Goal: Task Accomplishment & Management: Manage account settings

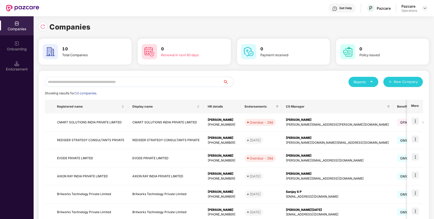
drag, startPoint x: 376, startPoint y: 0, endPoint x: 404, endPoint y: 27, distance: 39.0
click at [404, 27] on div "Companies" at bounding box center [234, 26] width 390 height 11
drag, startPoint x: 355, startPoint y: 2, endPoint x: 386, endPoint y: 46, distance: 54.0
click at [386, 46] on div "0 Policy issued" at bounding box center [382, 52] width 89 height 18
click at [69, 121] on td "CMART SOLUTIONS INDIA PRIVATE LIMITED" at bounding box center [90, 122] width 75 height 18
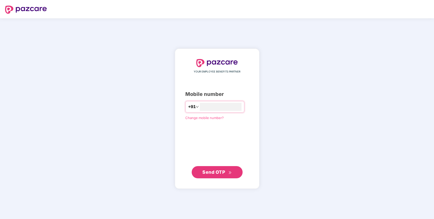
type input "**********"
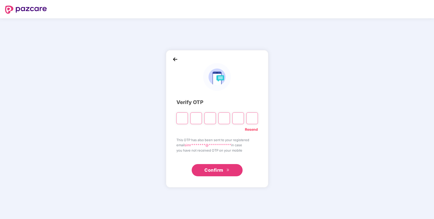
paste input "*"
type input "*"
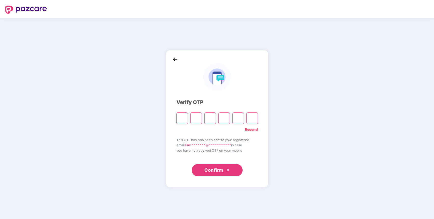
type input "*"
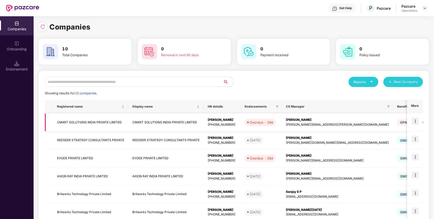
click at [100, 120] on td "CMART SOLUTIONS INDIA PRIVATE LIMITED" at bounding box center [90, 122] width 75 height 18
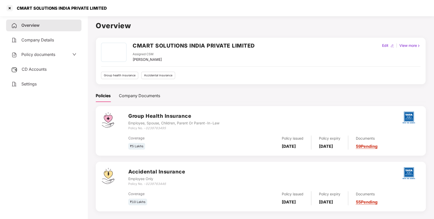
click at [49, 9] on div "CMART SOLUTIONS INDIA PRIVATE LIMITED" at bounding box center [60, 8] width 93 height 5
copy div "CMART SOLUTIONS INDIA PRIVATE LIMITED"
click at [49, 9] on div "CMART SOLUTIONS INDIA PRIVATE LIMITED" at bounding box center [60, 8] width 93 height 5
click at [49, 53] on span "Policy documents" at bounding box center [38, 54] width 34 height 5
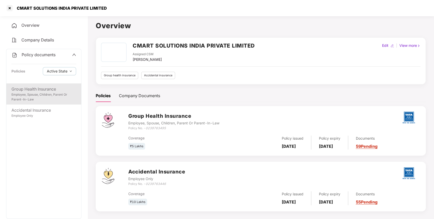
click at [34, 88] on div "Group Health Insurance" at bounding box center [43, 89] width 65 height 6
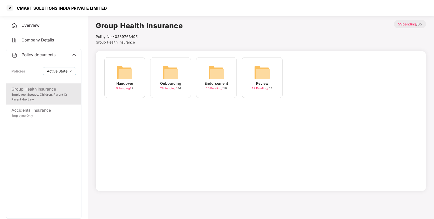
click at [173, 67] on img at bounding box center [170, 72] width 16 height 16
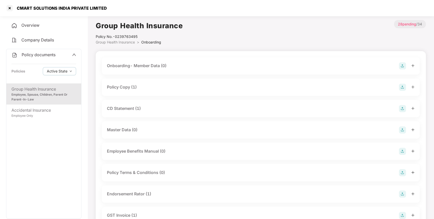
click at [118, 85] on div "Policy Copy (1)" at bounding box center [122, 87] width 30 height 6
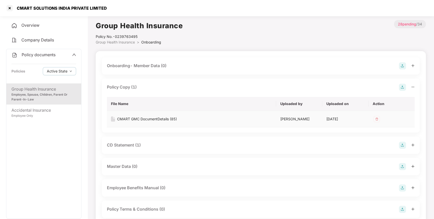
click at [136, 118] on div "CMART GMC DocumentDetails (85)" at bounding box center [147, 119] width 60 height 6
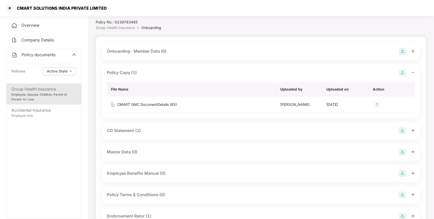
scroll to position [17, 0]
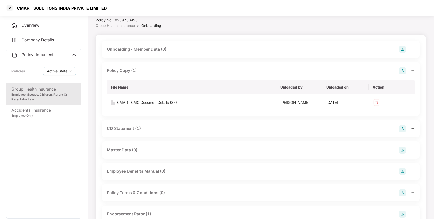
click at [127, 126] on div "CD Statement (1)" at bounding box center [124, 128] width 34 height 6
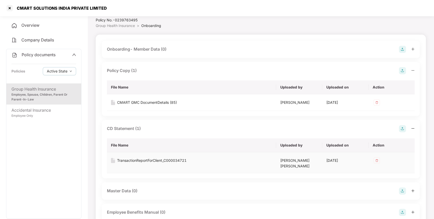
click at [131, 161] on div "TransactionReportForClient_C000034721" at bounding box center [151, 161] width 69 height 6
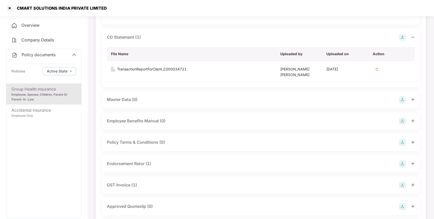
scroll to position [112, 0]
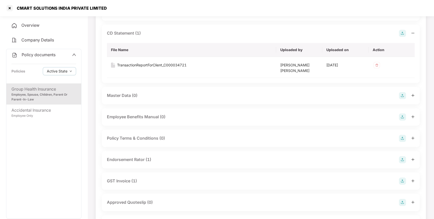
click at [130, 156] on div "Endorsement Rator (1)" at bounding box center [129, 159] width 44 height 6
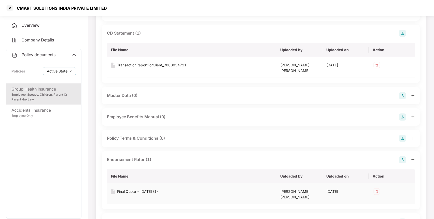
click at [135, 189] on div "Final Quote - [DATE] (1)" at bounding box center [137, 192] width 41 height 6
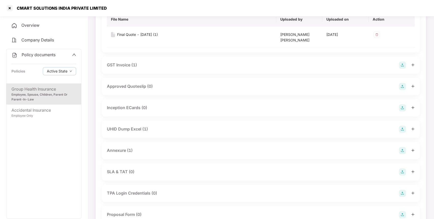
scroll to position [269, 0]
click at [127, 147] on div "Annexure (1)" at bounding box center [120, 150] width 26 height 6
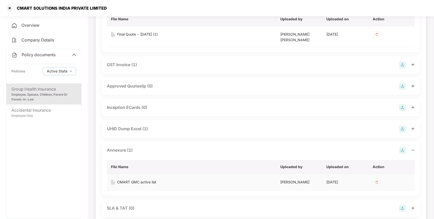
click at [128, 179] on div "CMART GMC active list" at bounding box center [136, 182] width 39 height 6
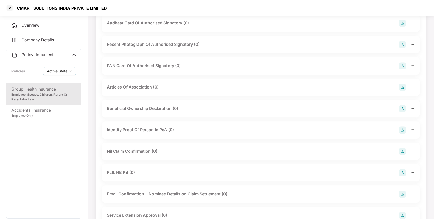
scroll to position [723, 0]
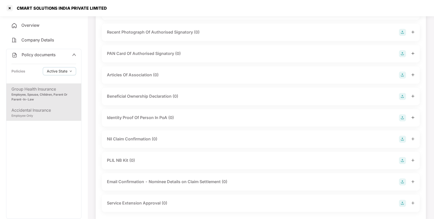
click at [51, 118] on div "Accidental Insurance Employee Only" at bounding box center [43, 113] width 75 height 16
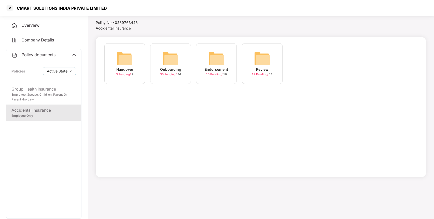
click at [178, 59] on img at bounding box center [170, 58] width 16 height 16
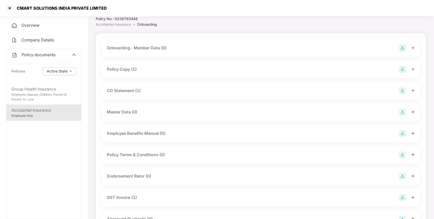
scroll to position [0, 0]
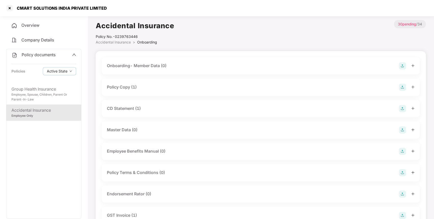
click at [122, 90] on div "Policy Copy (1)" at bounding box center [122, 87] width 30 height 6
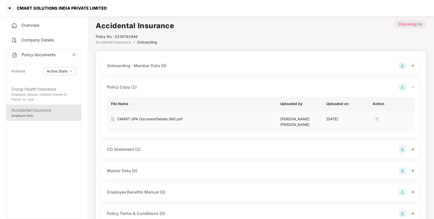
click at [127, 120] on div "CMART GPA DocumentDetails (86).pdf" at bounding box center [149, 119] width 65 height 6
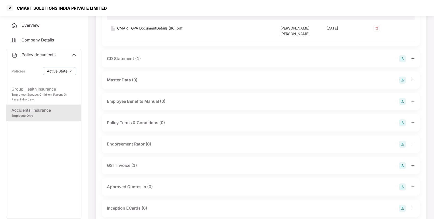
scroll to position [92, 0]
click at [126, 162] on div "GST Invoice (1)" at bounding box center [122, 165] width 30 height 6
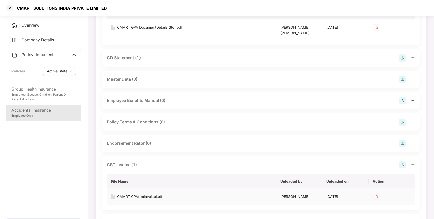
click at [136, 194] on div "CMART GPAfrmInvoiceLetter" at bounding box center [141, 197] width 49 height 6
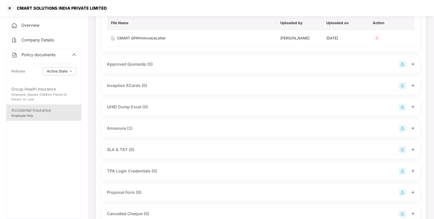
scroll to position [251, 0]
click at [124, 125] on div "Annexure (1)" at bounding box center [120, 128] width 26 height 6
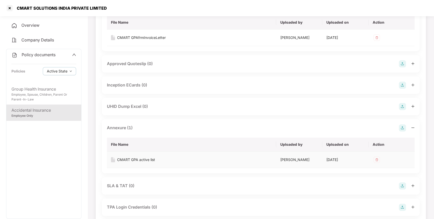
click at [126, 157] on div "CMART GPA active list" at bounding box center [136, 160] width 38 height 6
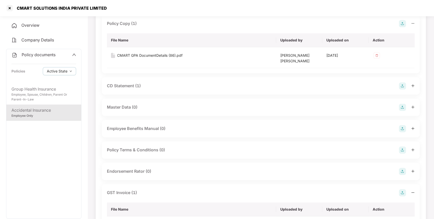
scroll to position [62, 0]
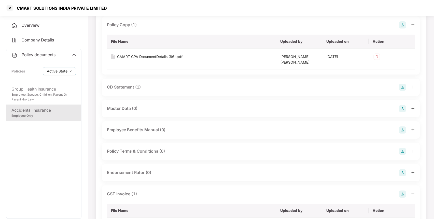
click at [132, 84] on div "CD Statement (1)" at bounding box center [124, 87] width 34 height 6
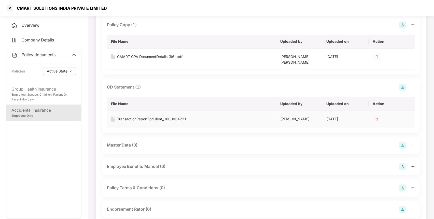
click at [133, 116] on div "TransactionReportForClient_C000034721" at bounding box center [151, 119] width 69 height 6
click at [9, 6] on div at bounding box center [10, 8] width 8 height 8
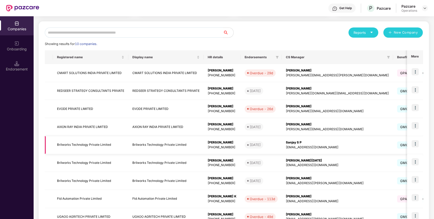
scroll to position [51, 0]
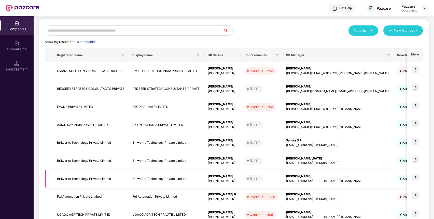
click at [417, 174] on img at bounding box center [414, 177] width 7 height 7
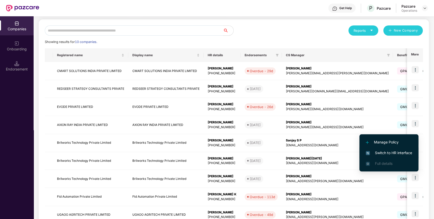
click at [389, 150] on li "Switch to HR interface" at bounding box center [388, 153] width 59 height 11
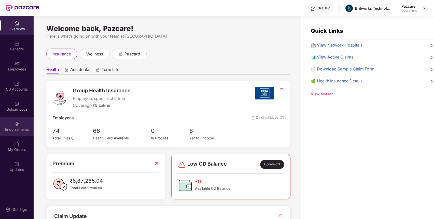
click at [15, 135] on div "Endorsements" at bounding box center [17, 126] width 34 height 19
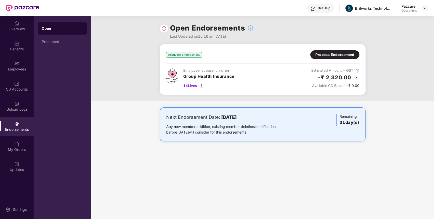
click at [345, 52] on div "Process Endorsement" at bounding box center [334, 55] width 39 height 6
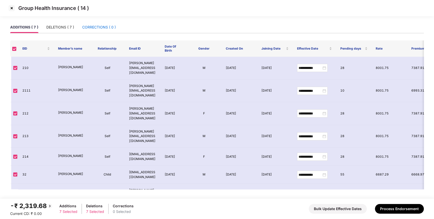
click at [100, 26] on div "CORRECTIONS ( 0 )" at bounding box center [99, 27] width 34 height 6
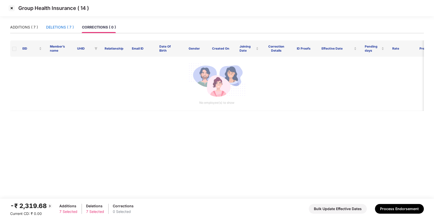
click at [67, 25] on div "DELETIONS ( 7 )" at bounding box center [60, 27] width 28 height 6
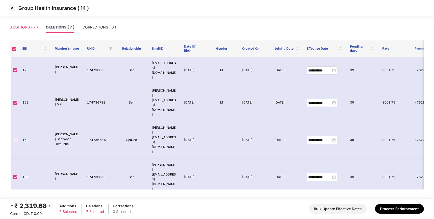
click at [25, 23] on div "ADDITIONS ( 7 )" at bounding box center [24, 27] width 28 height 12
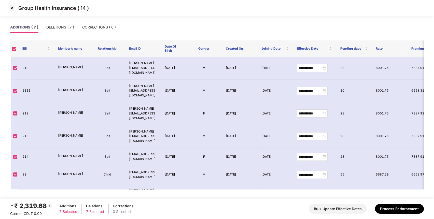
click at [11, 7] on img at bounding box center [12, 8] width 8 height 8
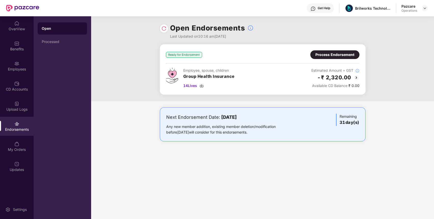
click at [164, 27] on img at bounding box center [163, 28] width 5 height 5
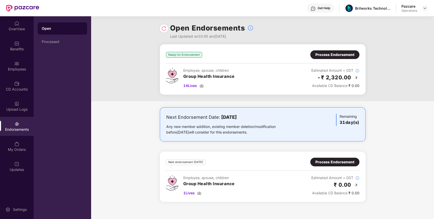
click at [335, 161] on div "Process Endorsement" at bounding box center [334, 162] width 39 height 6
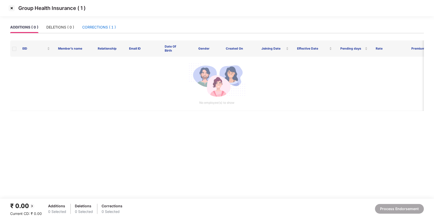
click at [106, 26] on div "CORRECTIONS ( 1 )" at bounding box center [99, 27] width 34 height 6
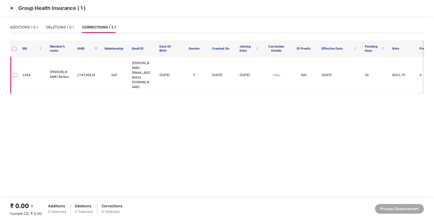
scroll to position [0, 20]
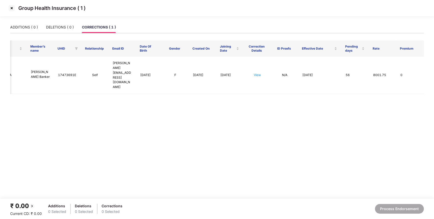
click at [12, 9] on img at bounding box center [12, 8] width 8 height 8
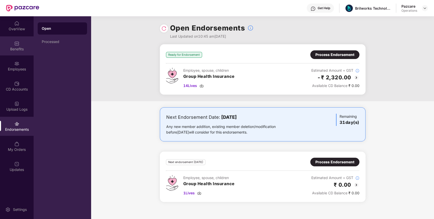
click at [19, 50] on div "Benefits" at bounding box center [17, 49] width 34 height 5
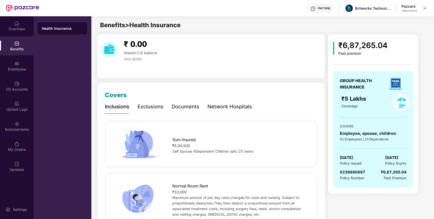
click at [350, 171] on span "0239880897" at bounding box center [352, 172] width 25 height 5
copy span "0239880897"
click at [18, 130] on div "Endorsements" at bounding box center [17, 129] width 34 height 5
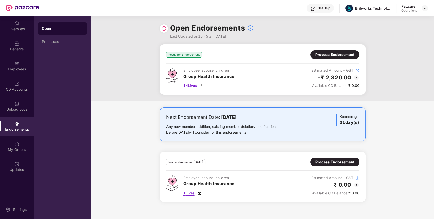
click at [191, 194] on span "1 Lives" at bounding box center [188, 193] width 11 height 6
click at [19, 53] on div "Benefits" at bounding box center [17, 45] width 34 height 19
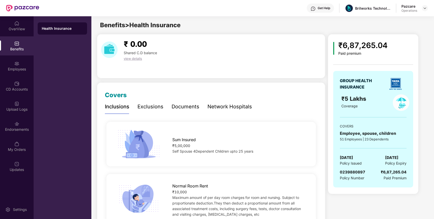
click at [346, 171] on span "0239880897" at bounding box center [352, 172] width 25 height 5
copy span "0239880897"
click at [376, 6] on div "Brilworks Technology Private Limited" at bounding box center [373, 8] width 36 height 5
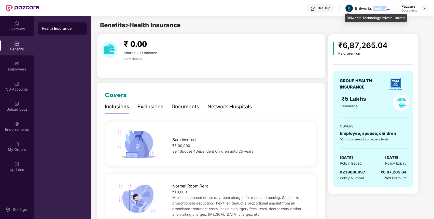
click at [376, 6] on div "Brilworks Technology Private Limited" at bounding box center [373, 8] width 36 height 5
copy div "Brilworks Technology Private Limited"
click at [349, 171] on span "0239880897" at bounding box center [352, 172] width 25 height 5
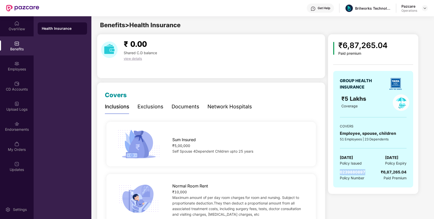
copy span "0239880897"
click at [349, 171] on span "0239880897" at bounding box center [352, 172] width 25 height 5
click at [23, 124] on div "Endorsements" at bounding box center [17, 126] width 34 height 19
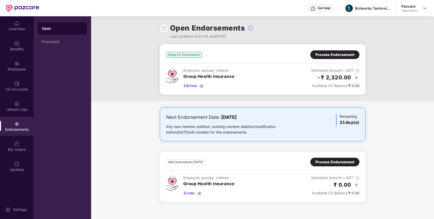
click at [321, 161] on div "Process Endorsement" at bounding box center [334, 162] width 39 height 6
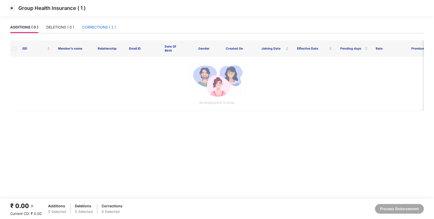
click at [103, 28] on div "CORRECTIONS ( 1 )" at bounding box center [99, 27] width 34 height 6
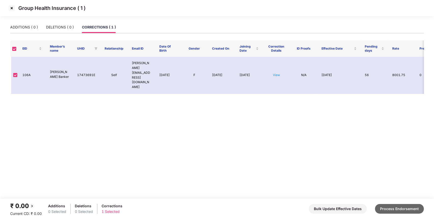
click at [391, 212] on button "Process Endorsement" at bounding box center [399, 209] width 49 height 10
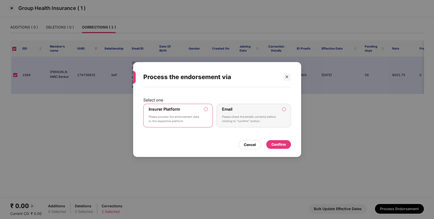
click at [281, 145] on div "Confirm" at bounding box center [278, 145] width 15 height 6
